Goal: Find specific page/section: Find specific page/section

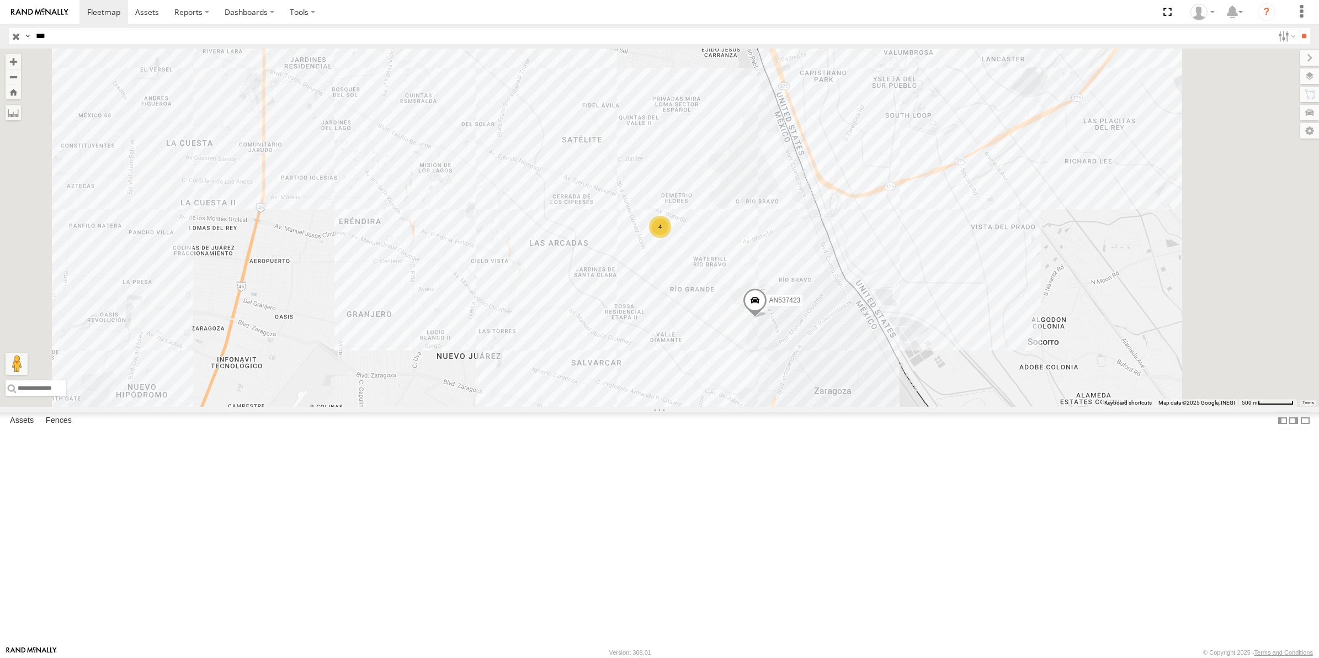
click at [17, 31] on input "button" at bounding box center [16, 36] width 14 height 16
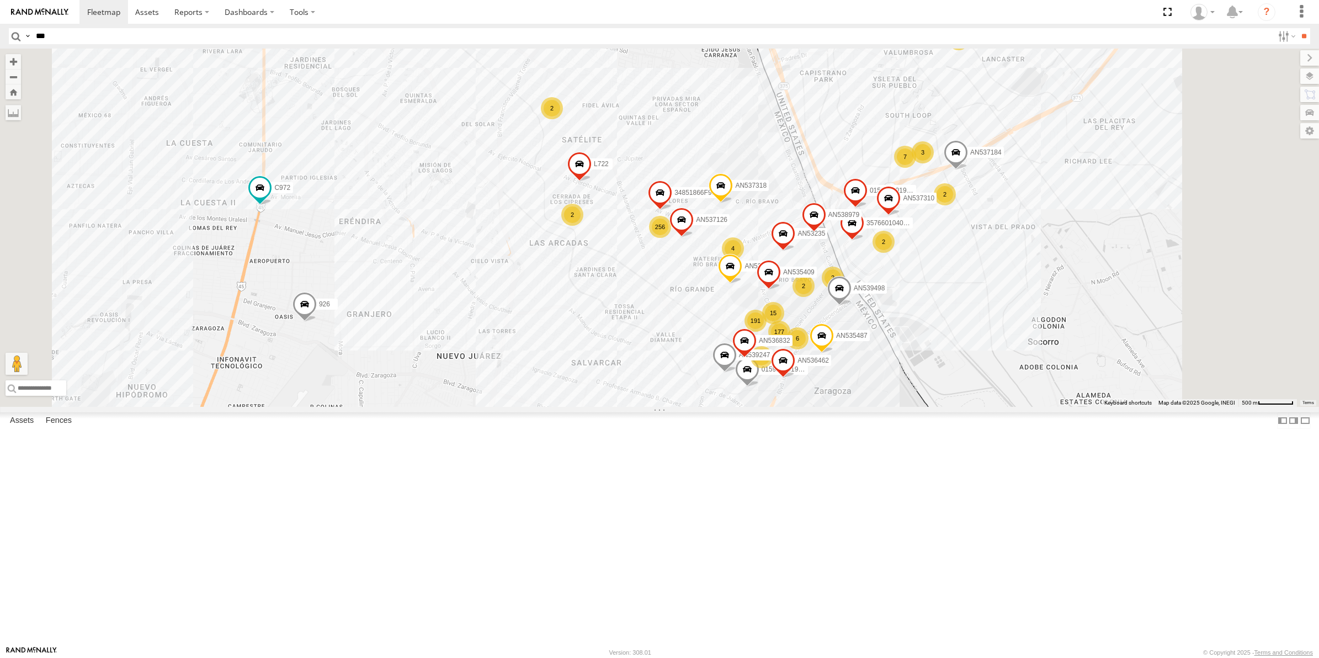
click at [1314, 76] on label at bounding box center [1310, 75] width 19 height 15
click at [0, 0] on span "Mainroads ([GEOGRAPHIC_DATA])" at bounding box center [0, 0] width 0 height 0
click at [0, 0] on span "Overlays" at bounding box center [0, 0] width 0 height 0
click at [0, 0] on span "Basemaps" at bounding box center [0, 0] width 0 height 0
click at [0, 0] on span "Mainroads ([GEOGRAPHIC_DATA])" at bounding box center [0, 0] width 0 height 0
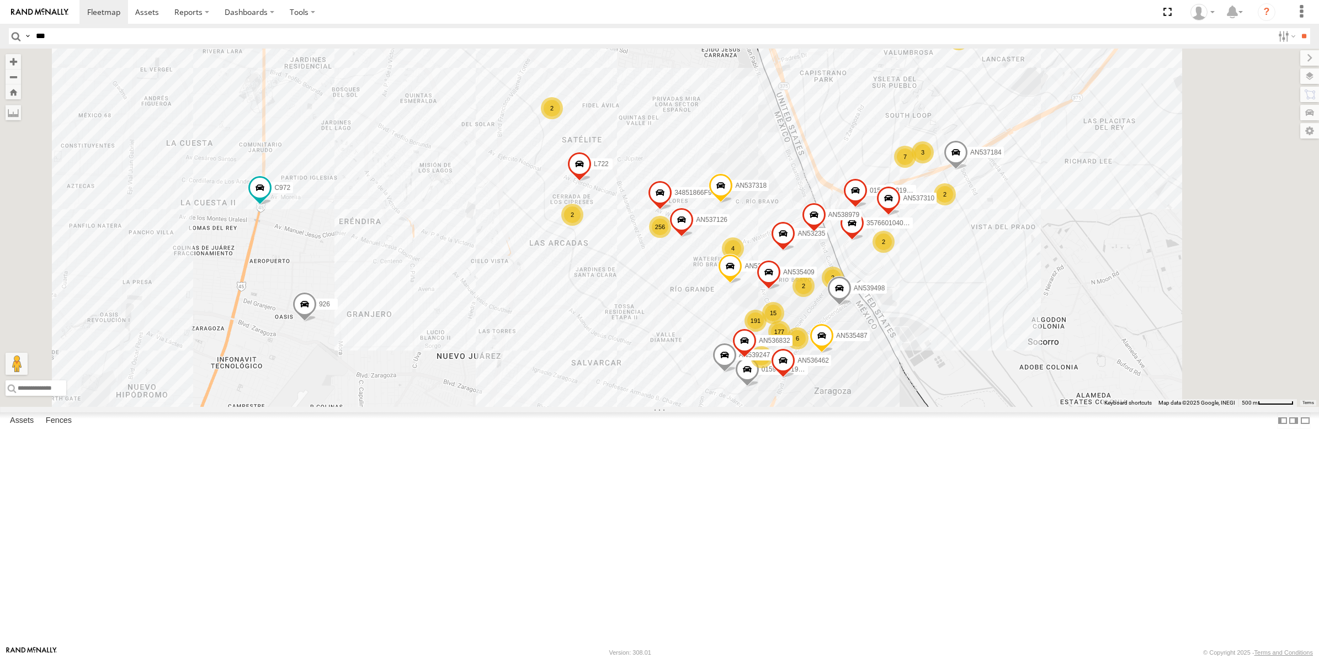
click at [0, 0] on span "Fences" at bounding box center [0, 0] width 0 height 0
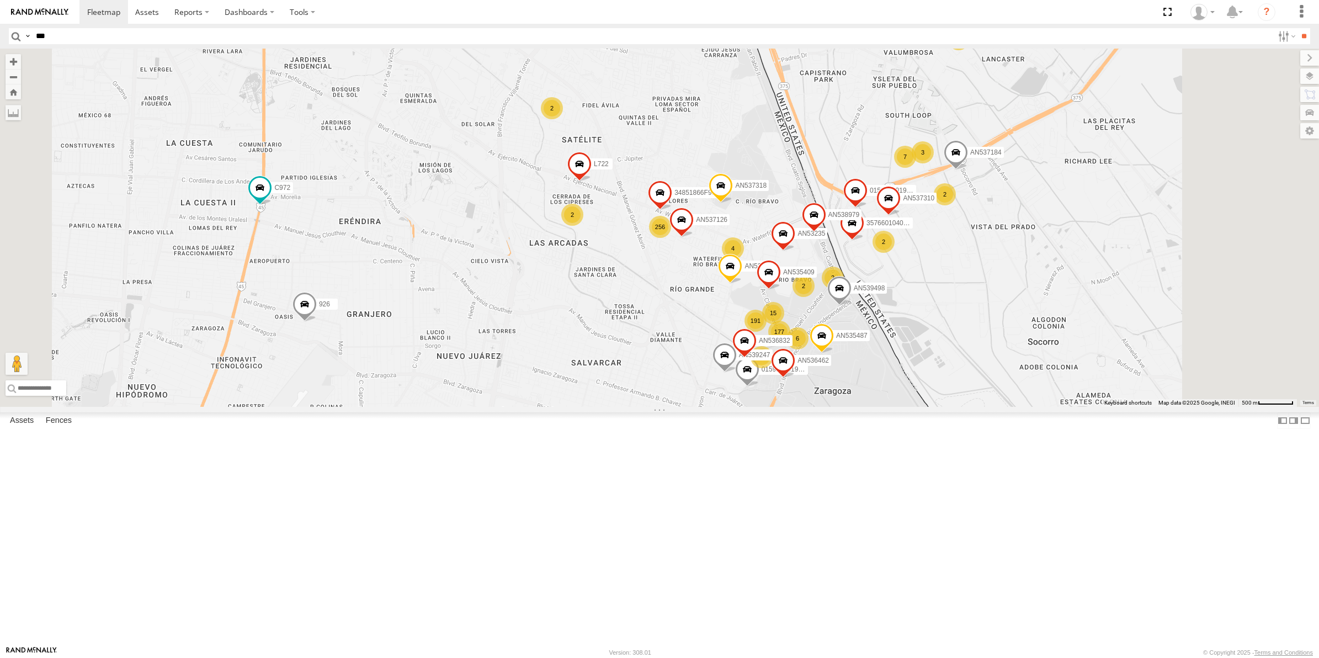
click at [0, 0] on span "Fences" at bounding box center [0, 0] width 0 height 0
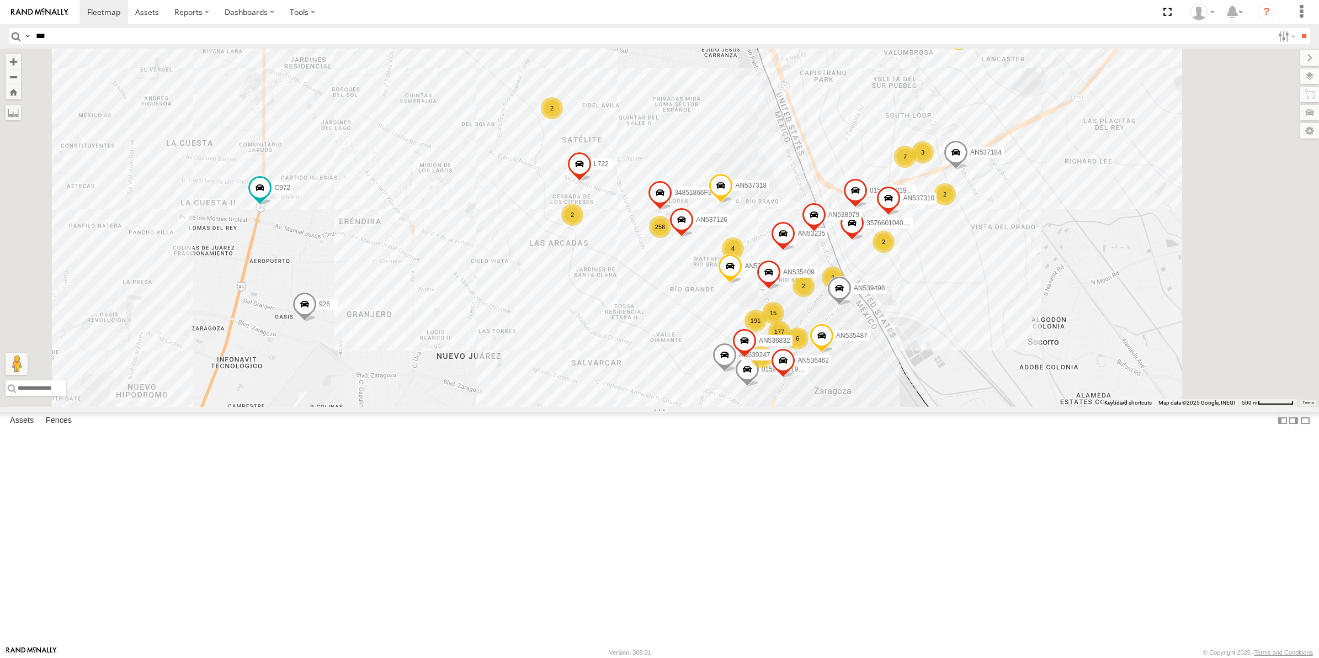
click at [0, 0] on div "Fences" at bounding box center [0, 0] width 0 height 0
click at [0, 0] on span "Satellite + Roadmap" at bounding box center [0, 0] width 0 height 0
click at [0, 0] on span "Fences" at bounding box center [0, 0] width 0 height 0
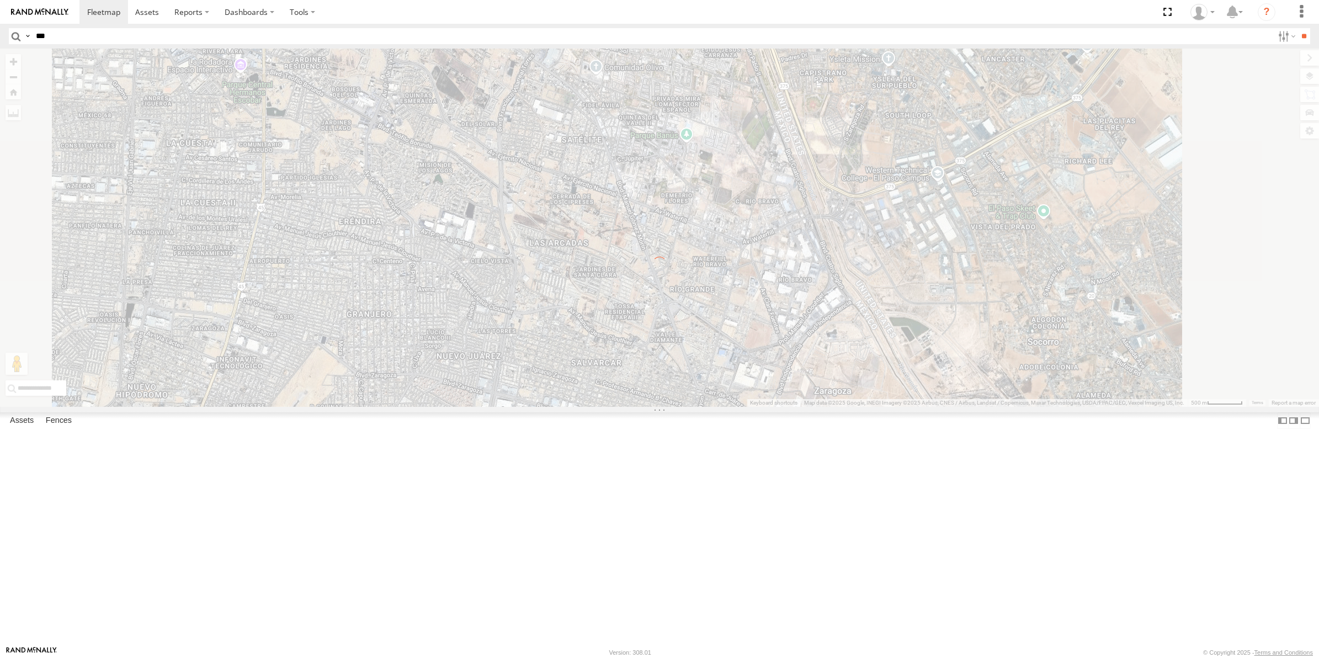
click at [133, 31] on input "***" at bounding box center [652, 36] width 1242 height 16
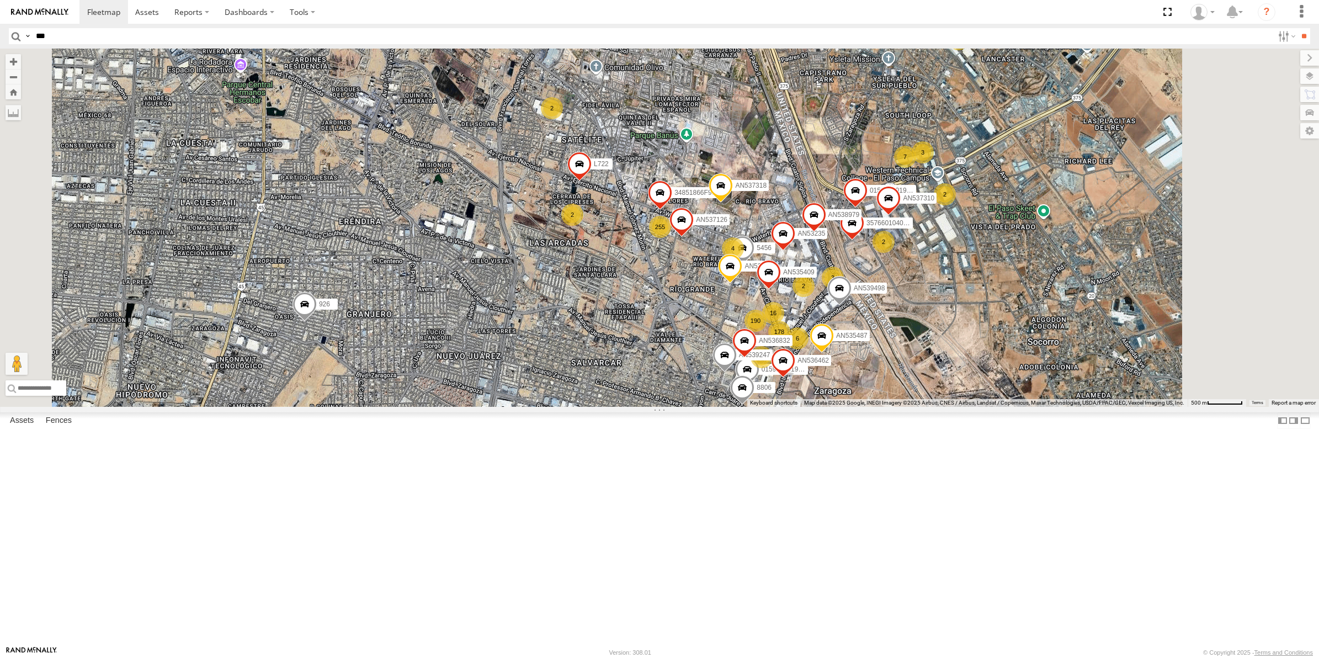
type input "***"
click at [1298, 28] on input "**" at bounding box center [1304, 36] width 13 height 16
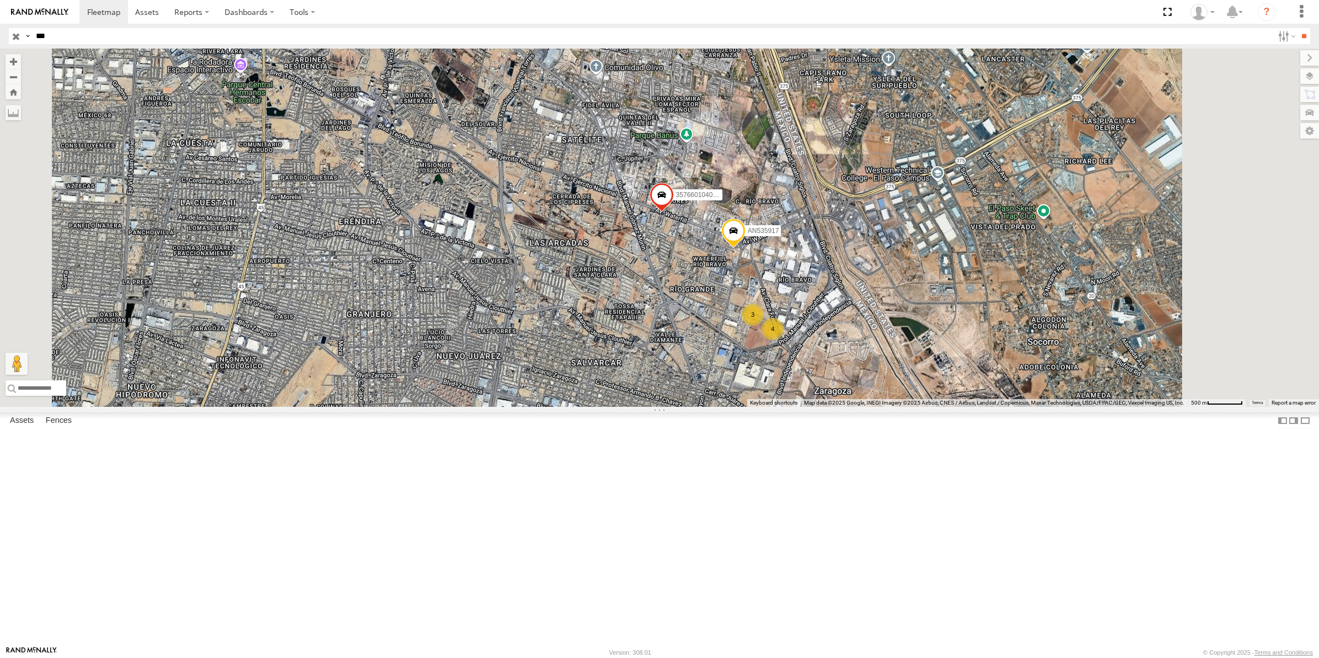
click at [15, 40] on input "button" at bounding box center [16, 36] width 14 height 16
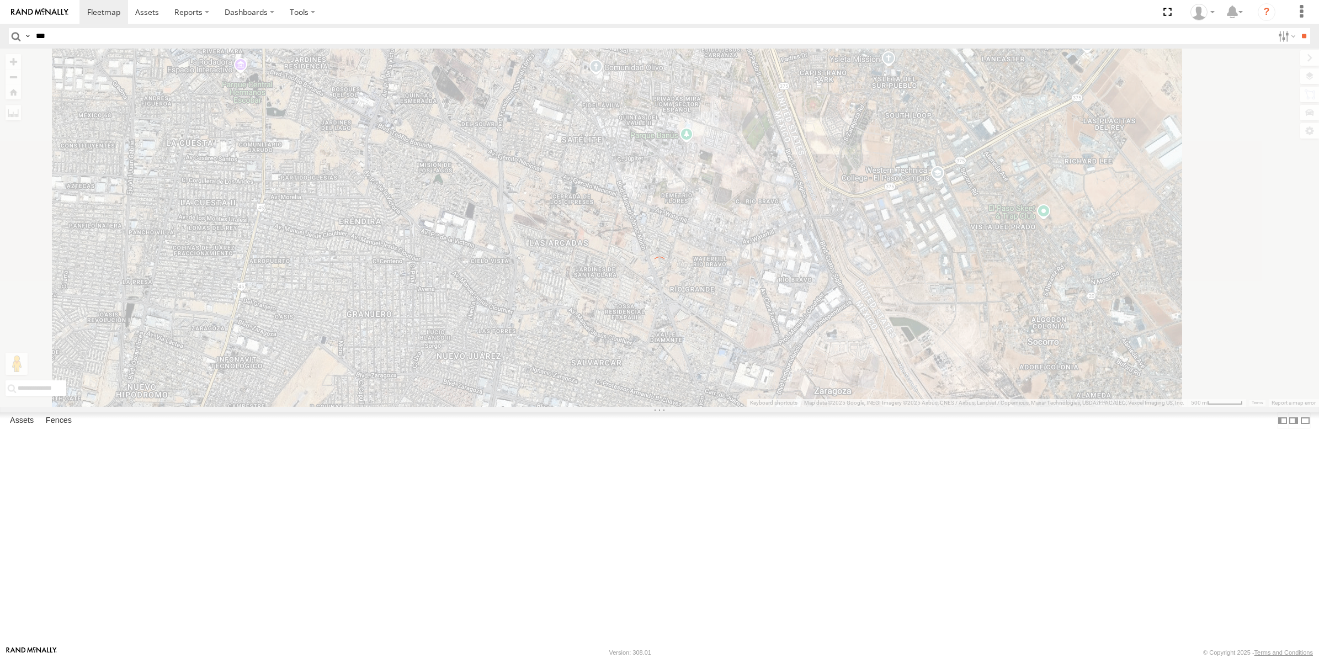
drag, startPoint x: 556, startPoint y: 410, endPoint x: 495, endPoint y: 146, distance: 270.9
click at [495, 146] on div "← Move left → Move right ↑ Move up ↓ Move down + Zoom in - Zoom out Home Jump l…" at bounding box center [659, 228] width 1319 height 358
drag, startPoint x: 740, startPoint y: 529, endPoint x: 629, endPoint y: 277, distance: 275.1
click at [629, 277] on div "← Move left → Move right ↑ Move up ↓ Move down + Zoom in - Zoom out Home Jump l…" at bounding box center [659, 228] width 1319 height 358
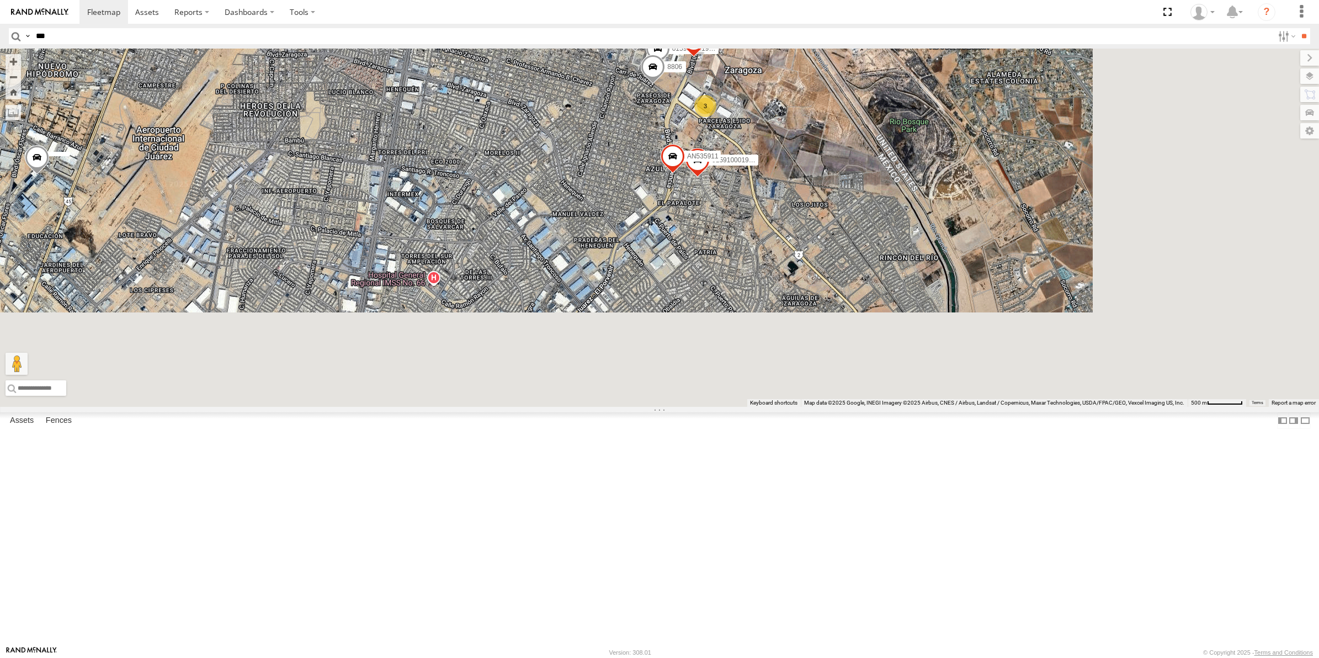
drag, startPoint x: 677, startPoint y: 502, endPoint x: 584, endPoint y: 155, distance: 360.2
click at [584, 155] on div "255 190 178 015910001987117 7 3 3 357660104096649 AN535911 20 2 3 0159100019188…" at bounding box center [659, 228] width 1319 height 358
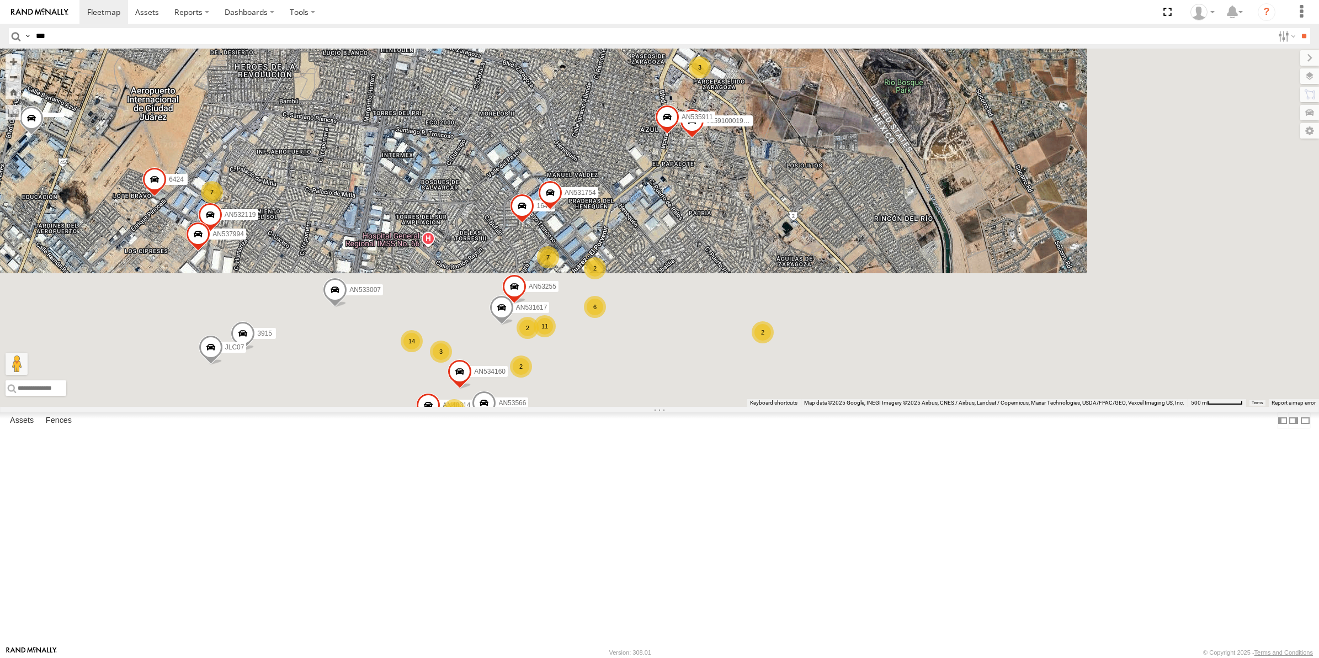
click at [711, 228] on div "255 190 178 015910001987117 7 3 3 357660104096649 AN535911 20 2 3 0159100019188…" at bounding box center [1319, 228] width 1319 height 0
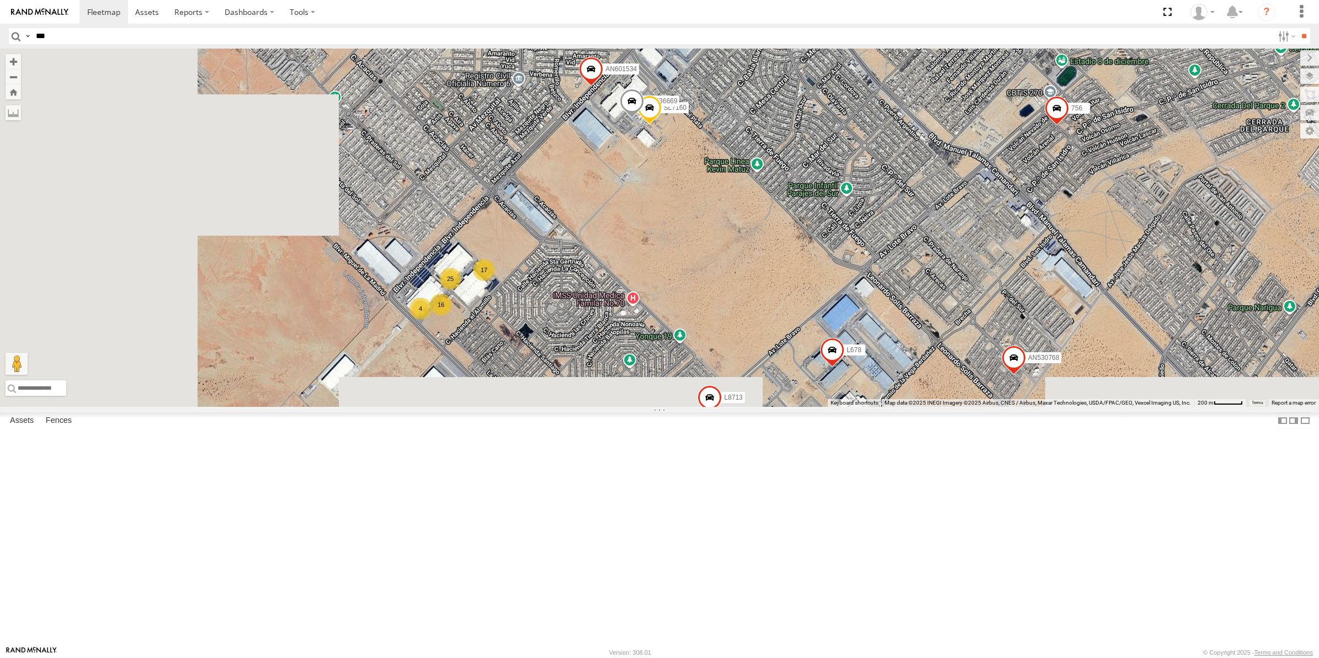
drag, startPoint x: 562, startPoint y: 527, endPoint x: 744, endPoint y: 356, distance: 249.5
click at [800, 299] on div "015910001987117 357660104096649 AN535911 015910001918898 015910001935157 5456 A…" at bounding box center [659, 228] width 1319 height 358
